Goal: Transaction & Acquisition: Purchase product/service

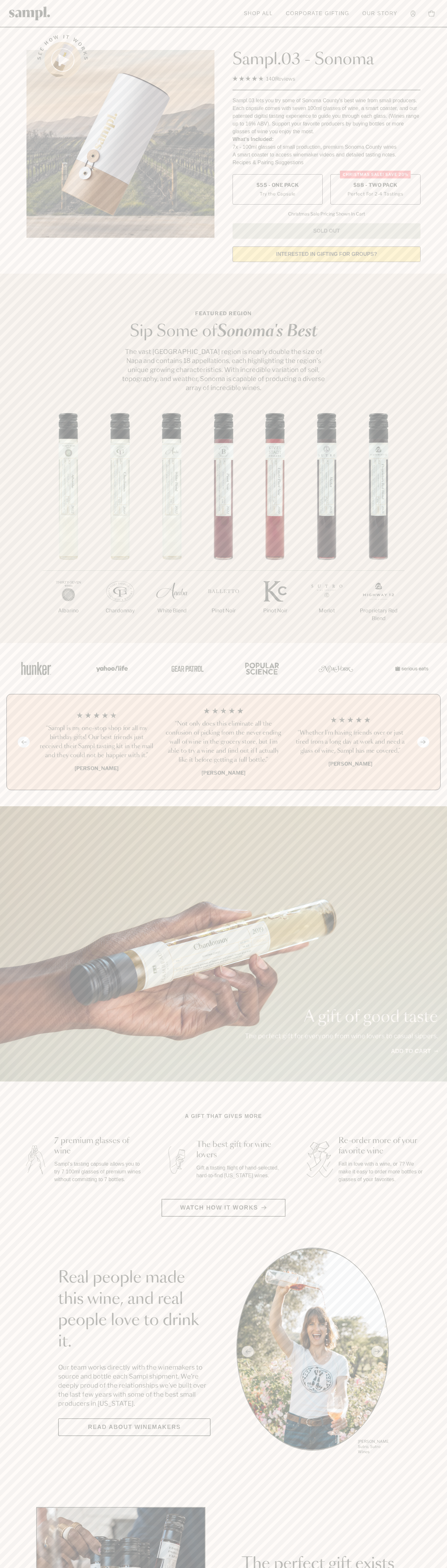
click at [375, 186] on span "$88 - Two Pack" at bounding box center [375, 185] width 44 height 7
click at [96, 743] on h3 "“Sampl is my one-stop shop for all my birthday gifts! Our best friends just rec…" at bounding box center [96, 741] width 116 height 36
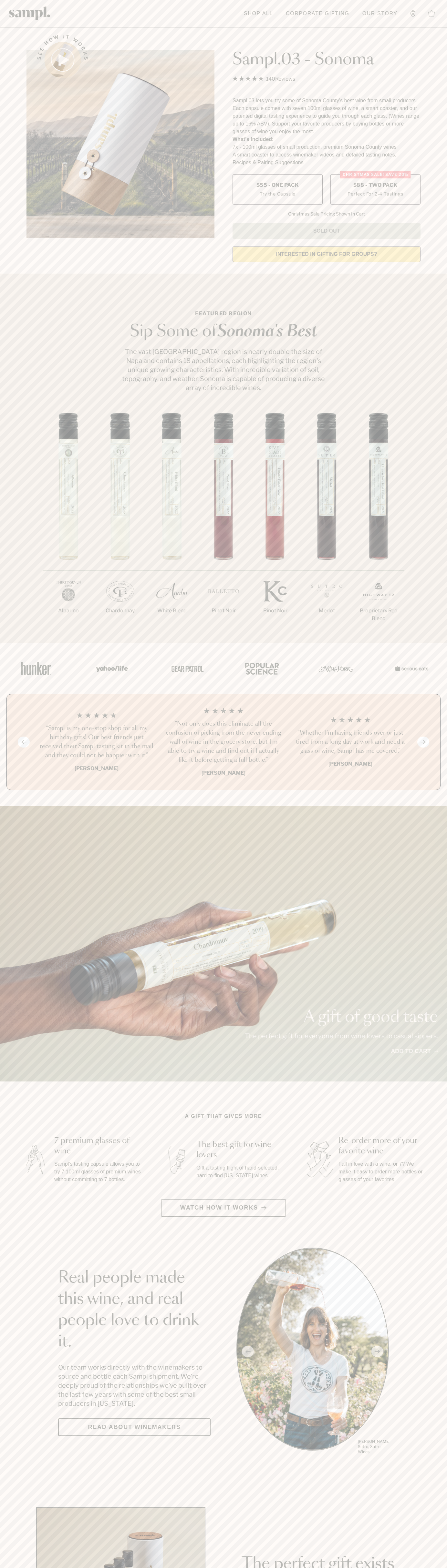
click at [291, 26] on header "Toggle navigation menu Shop All Corporate Gifting Our Story Account Story Shop …" at bounding box center [224, 13] width 447 height 27
click at [428, 1289] on section "Real people made this wine, and real people love to drink it. Our team works di…" at bounding box center [224, 1351] width 447 height 208
click at [122, 1567] on html "Skip to main content Toggle navigation menu Shop All Corporate Gifting Our Stor…" at bounding box center [224, 1513] width 447 height 3026
click at [13, 71] on section "See how it works Sampl.03 - Sonoma 4.9 Rated 4.9 out of 5 stars 140 Reviews Cli…" at bounding box center [224, 146] width 447 height 241
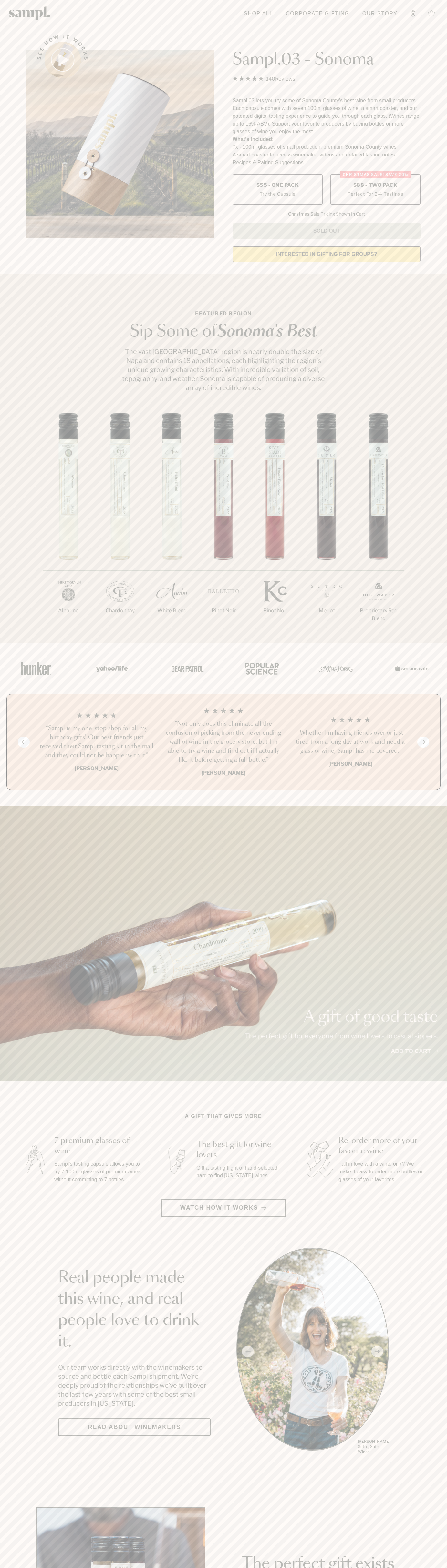
click at [375, 190] on label "Christmas SALE! Save 20% $88 - Two Pack Perfect For 2-4 Tastings" at bounding box center [375, 189] width 90 height 30
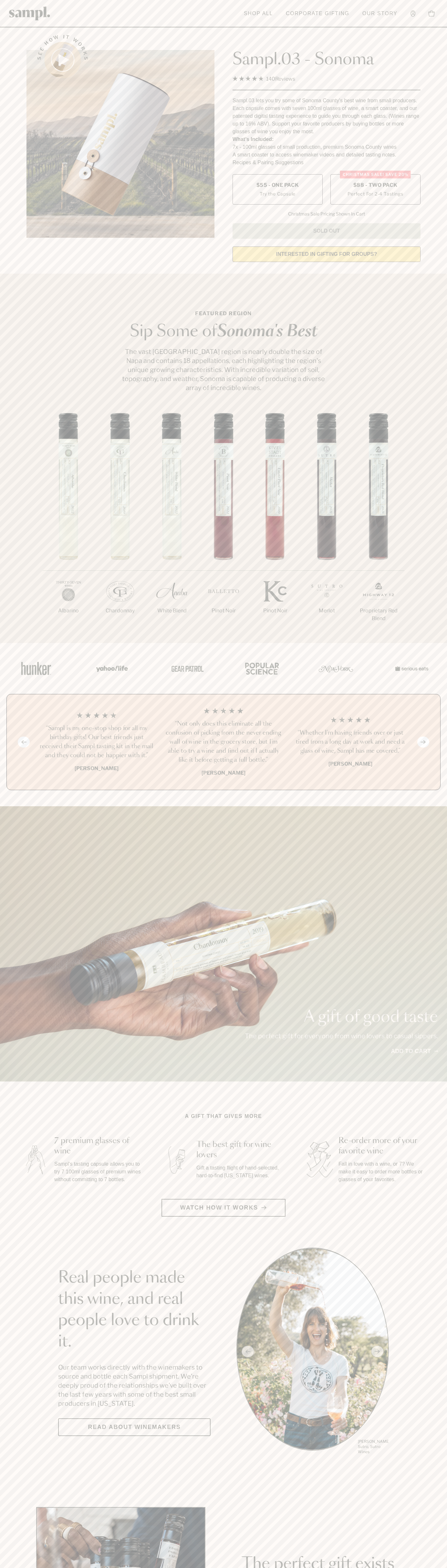
click at [96, 743] on h3 "“Sampl is my one-stop shop for all my birthday gifts! Our best friends just rec…" at bounding box center [96, 741] width 116 height 36
